Goal: Task Accomplishment & Management: Manage account settings

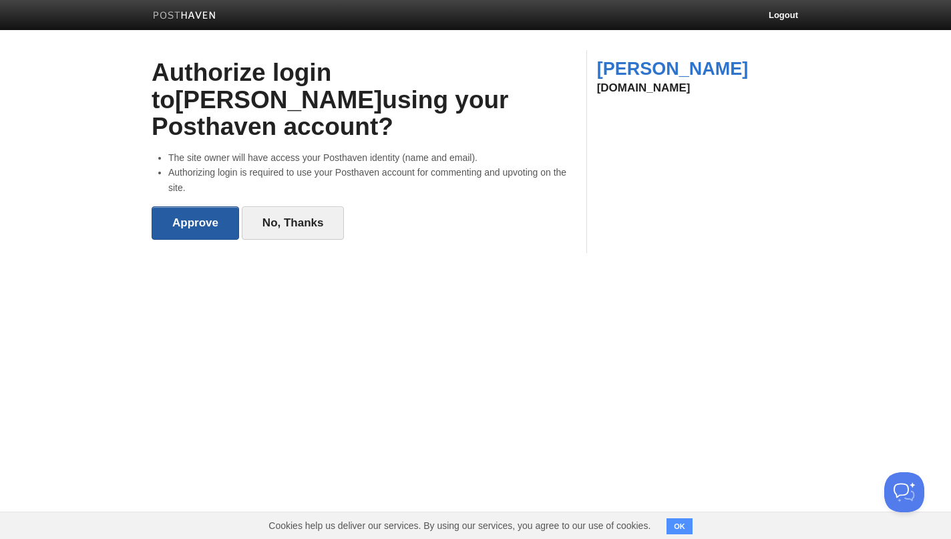
click at [200, 206] on input "Approve" at bounding box center [196, 222] width 88 height 33
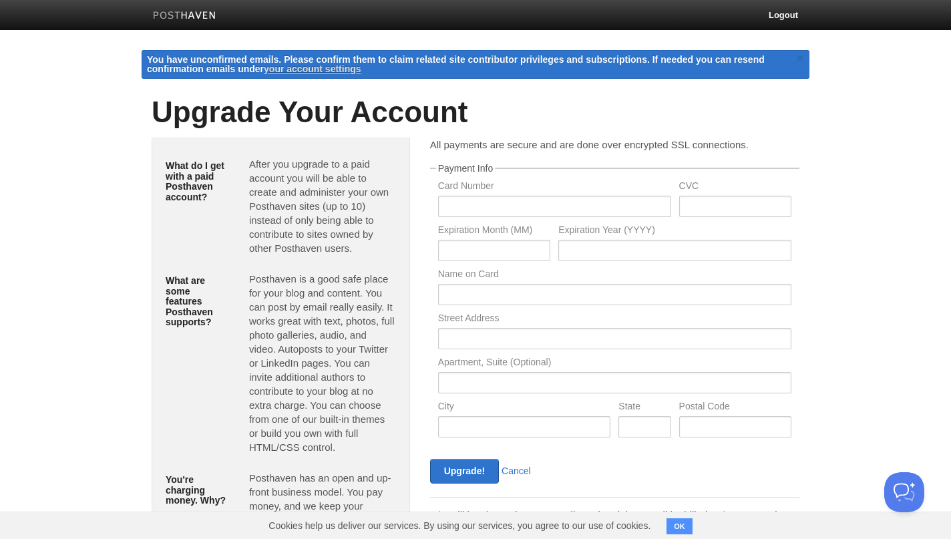
click at [296, 68] on link "your account settings" at bounding box center [312, 68] width 97 height 11
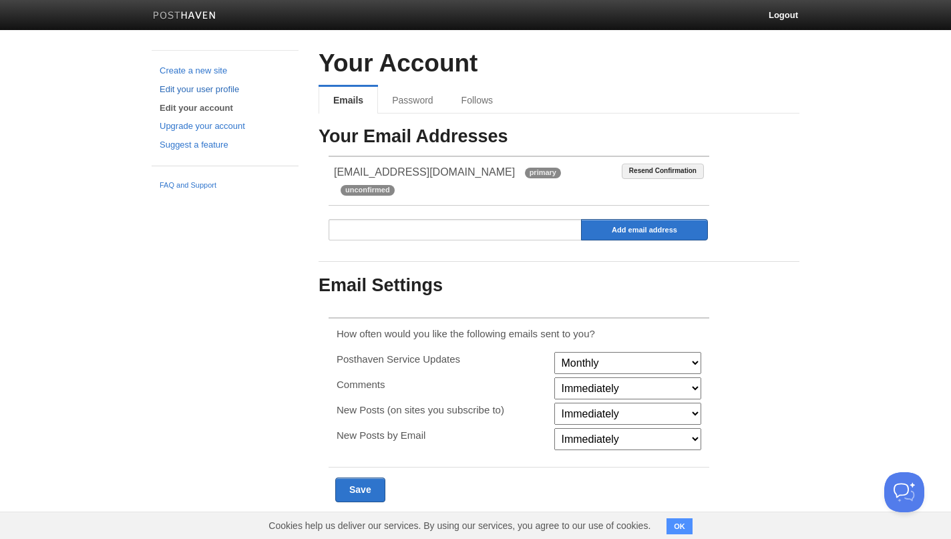
click at [200, 92] on link "Edit your user profile" at bounding box center [225, 90] width 131 height 14
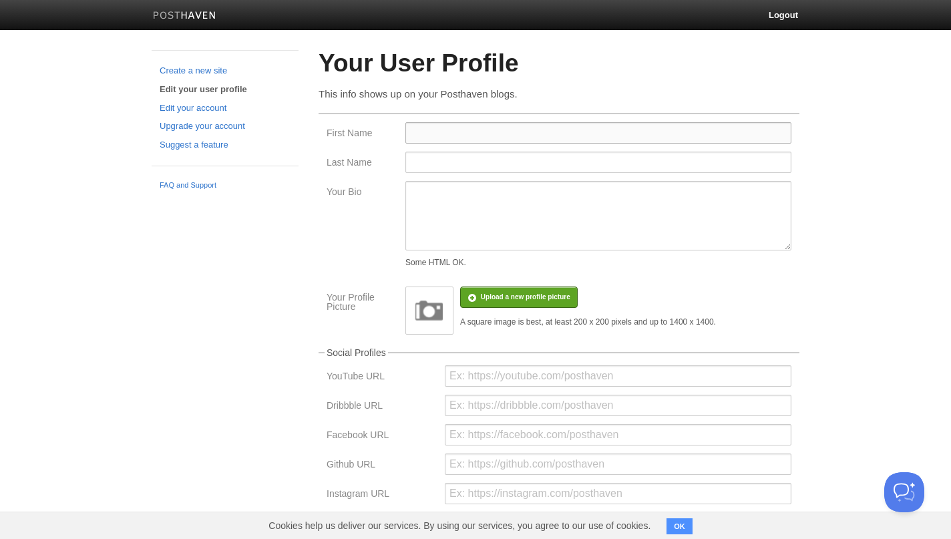
click at [486, 127] on input "First Name" at bounding box center [599, 132] width 386 height 21
type input "Filipi"
type input "Neves"
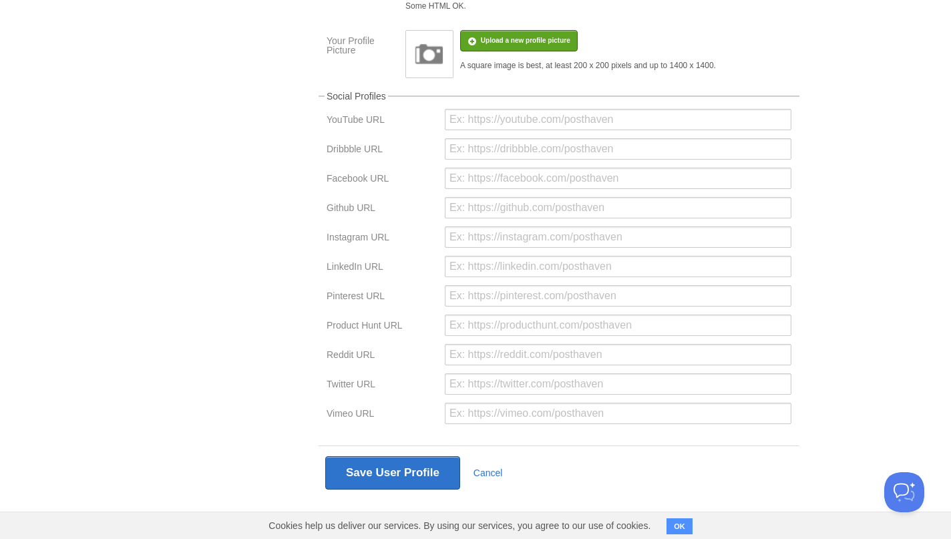
scroll to position [256, 0]
click at [375, 463] on button "Save User Profile" at bounding box center [392, 473] width 135 height 33
